Goal: Information Seeking & Learning: Learn about a topic

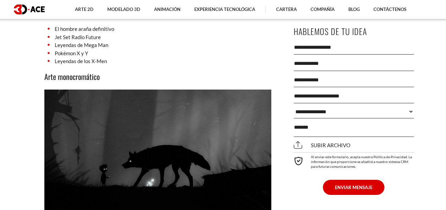
scroll to position [2798, 0]
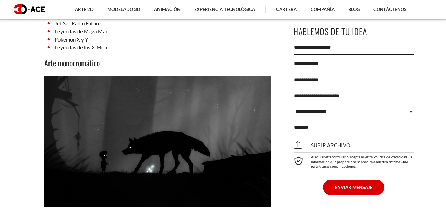
click at [150, 129] on img at bounding box center [157, 141] width 227 height 131
drag, startPoint x: 185, startPoint y: 130, endPoint x: 163, endPoint y: 139, distance: 24.0
click at [162, 139] on img at bounding box center [157, 141] width 227 height 131
drag, startPoint x: 165, startPoint y: 139, endPoint x: 161, endPoint y: 132, distance: 8.1
click at [161, 132] on img at bounding box center [157, 141] width 227 height 131
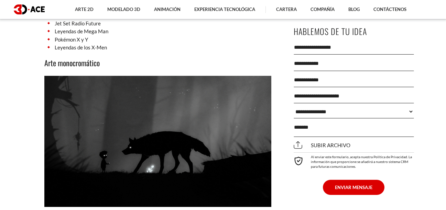
click at [169, 137] on img at bounding box center [157, 141] width 227 height 131
click at [170, 137] on img at bounding box center [157, 141] width 227 height 131
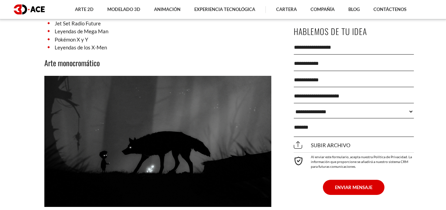
click at [170, 137] on img at bounding box center [157, 141] width 227 height 131
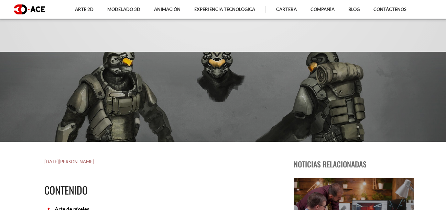
scroll to position [0, 0]
